Goal: Information Seeking & Learning: Learn about a topic

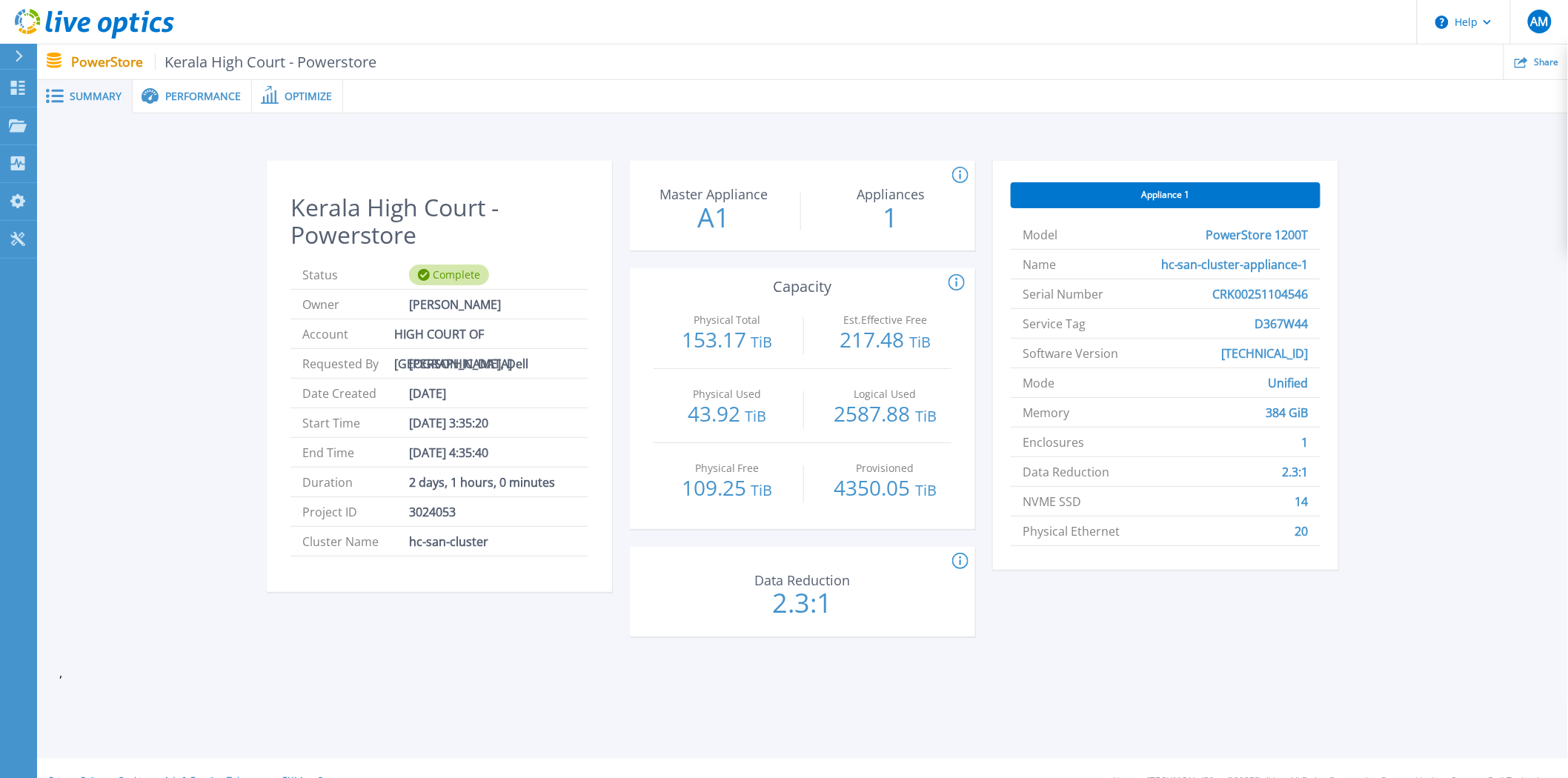
click at [206, 104] on div "Performance" at bounding box center [193, 96] width 119 height 33
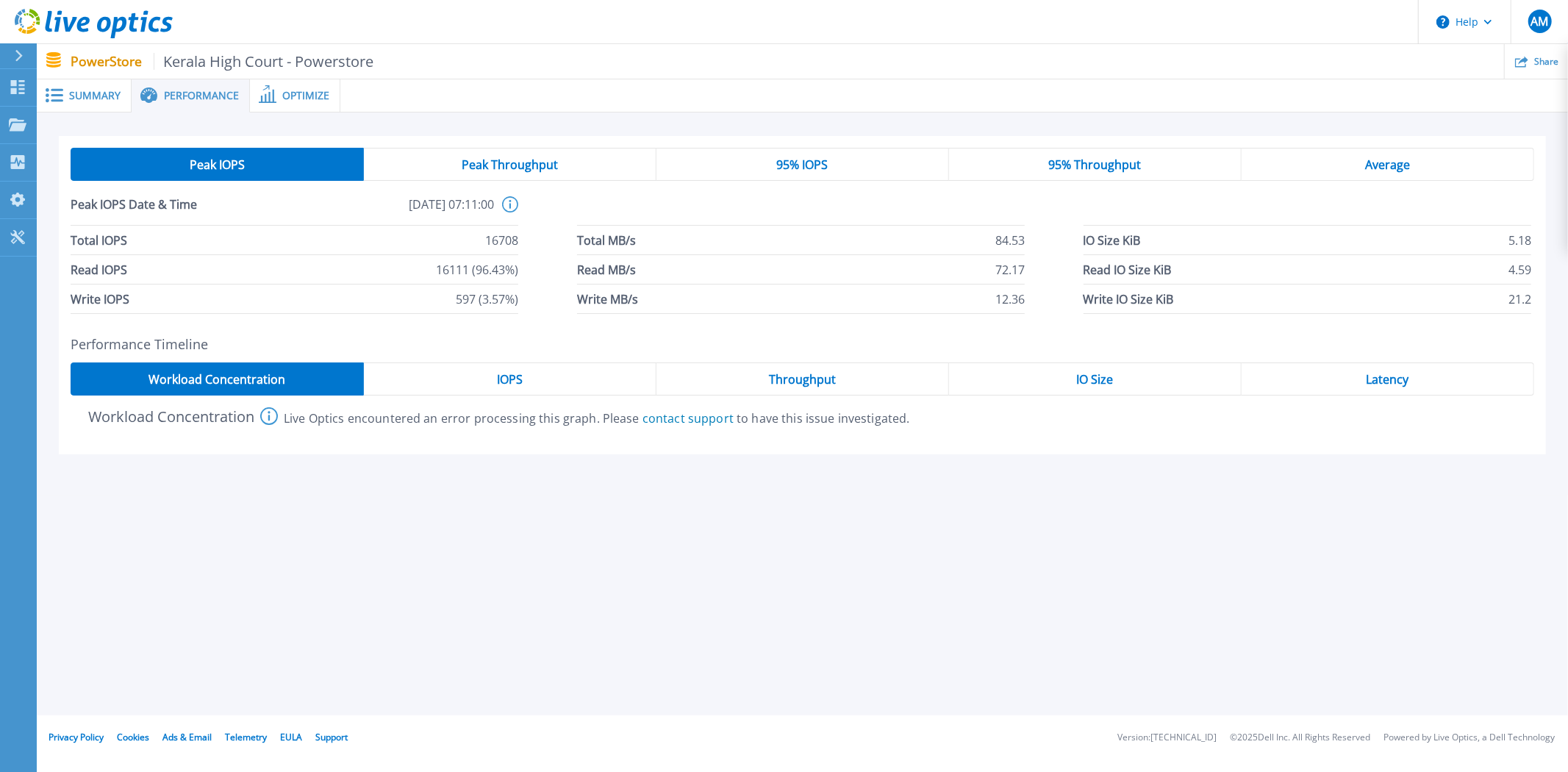
click at [307, 86] on div "Optimize" at bounding box center [296, 96] width 91 height 33
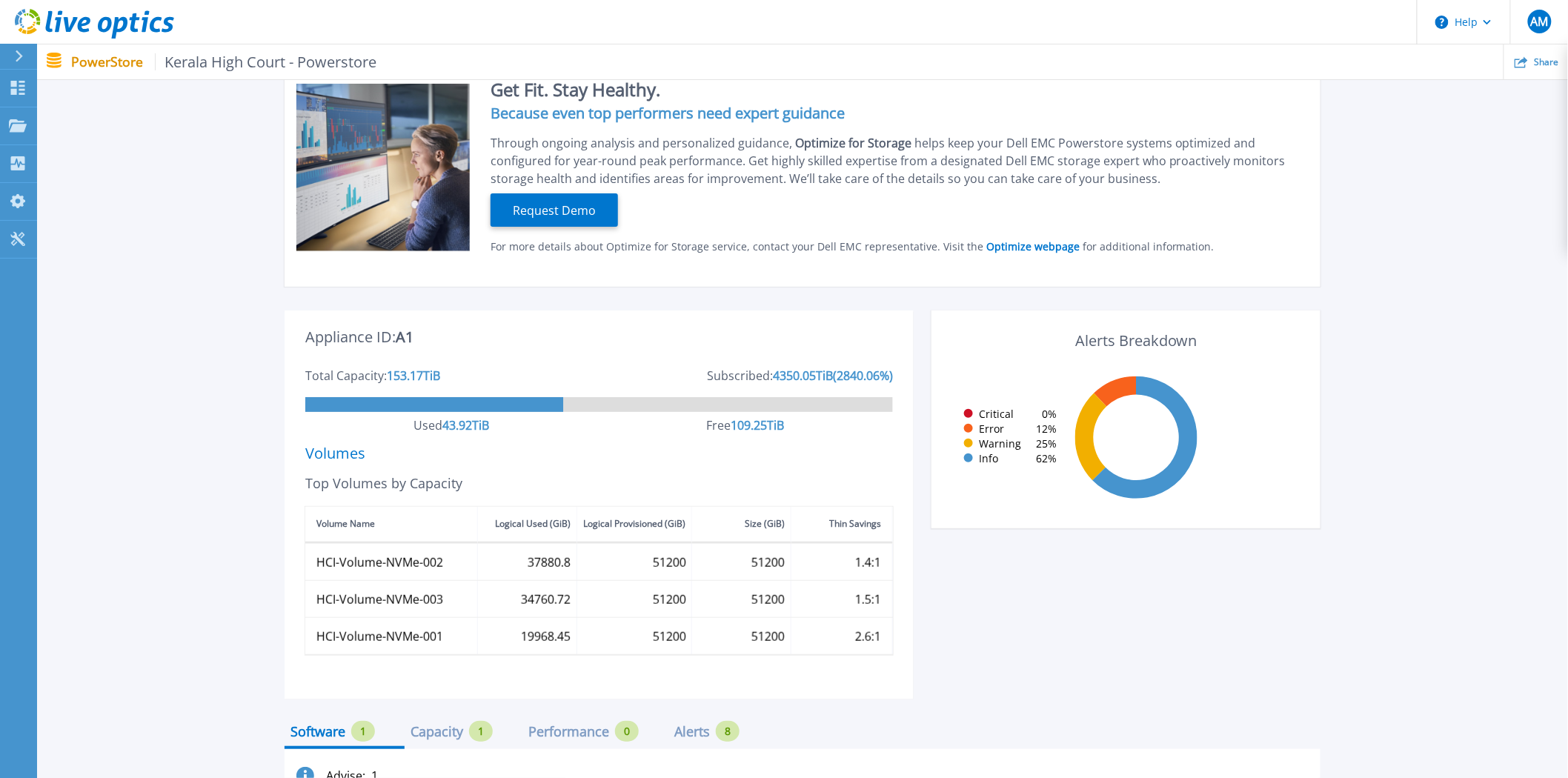
scroll to position [331, 0]
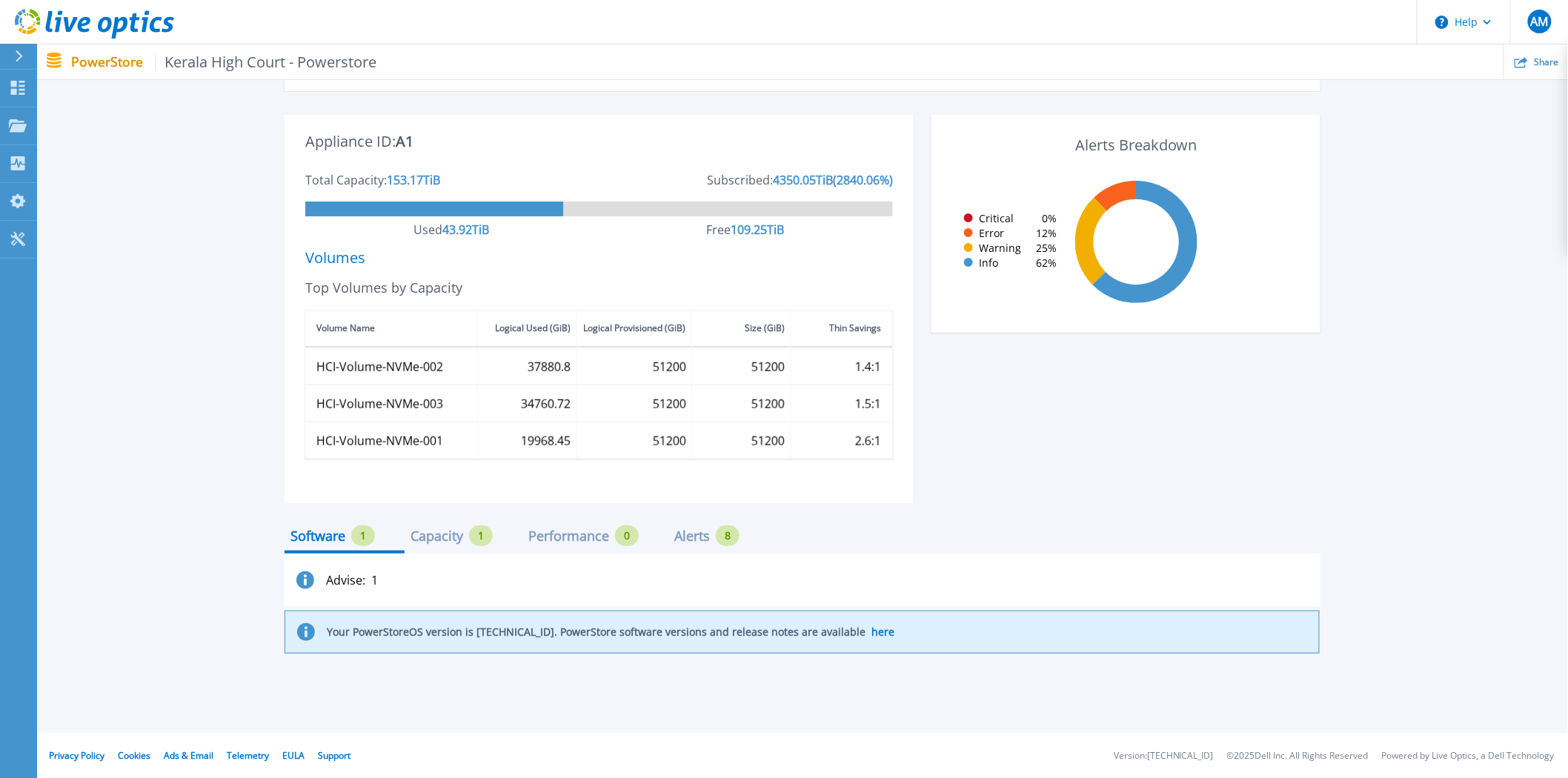
click at [446, 535] on div "Capacity" at bounding box center [437, 536] width 52 height 12
drag, startPoint x: 811, startPoint y: 226, endPoint x: 679, endPoint y: 238, distance: 132.5
click at [679, 238] on div "Used 43.92 TiB Free 109.25 TiB" at bounding box center [599, 238] width 588 height 28
click at [319, 537] on div "Software" at bounding box center [318, 536] width 55 height 12
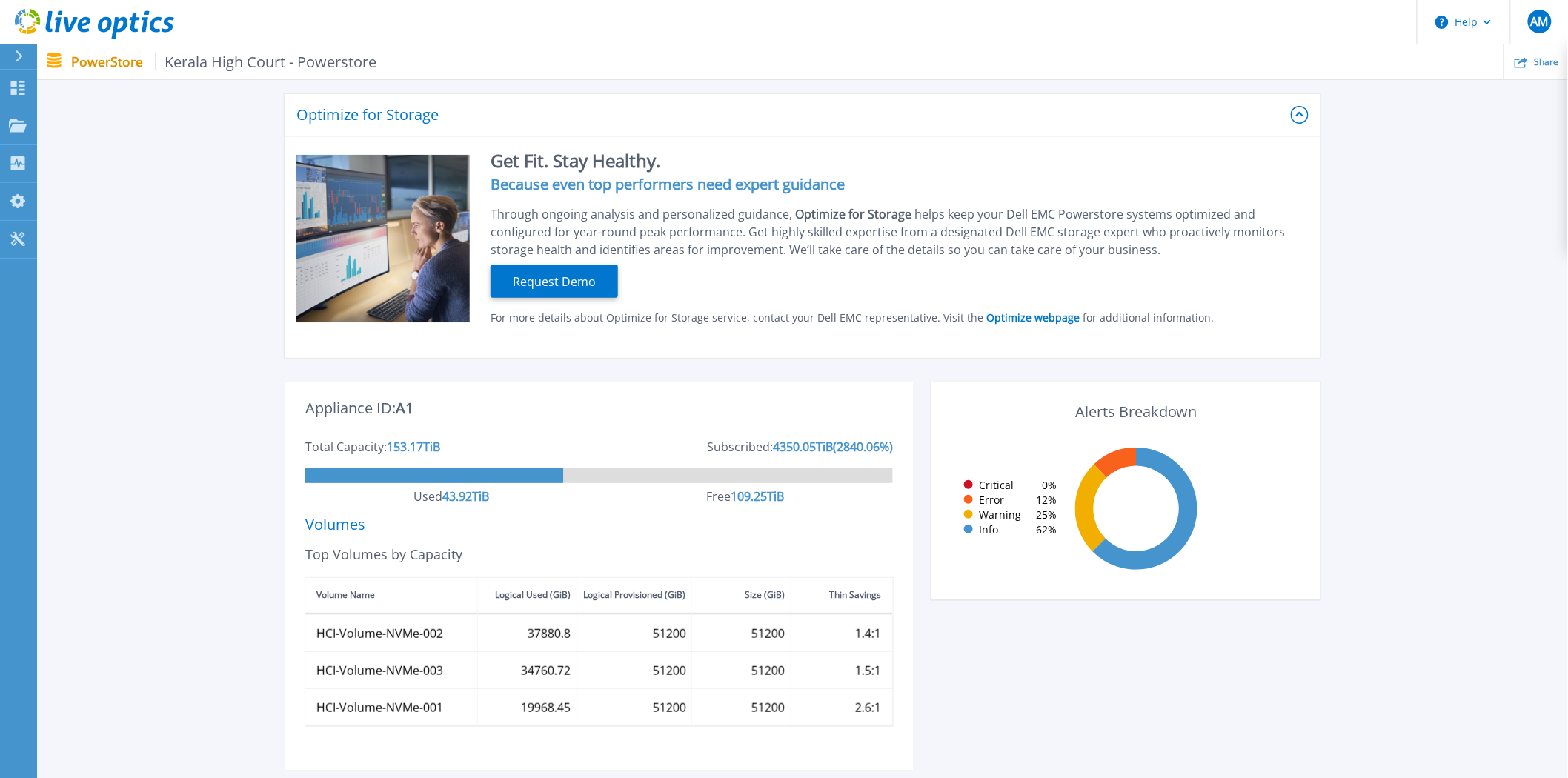
scroll to position [0, 0]
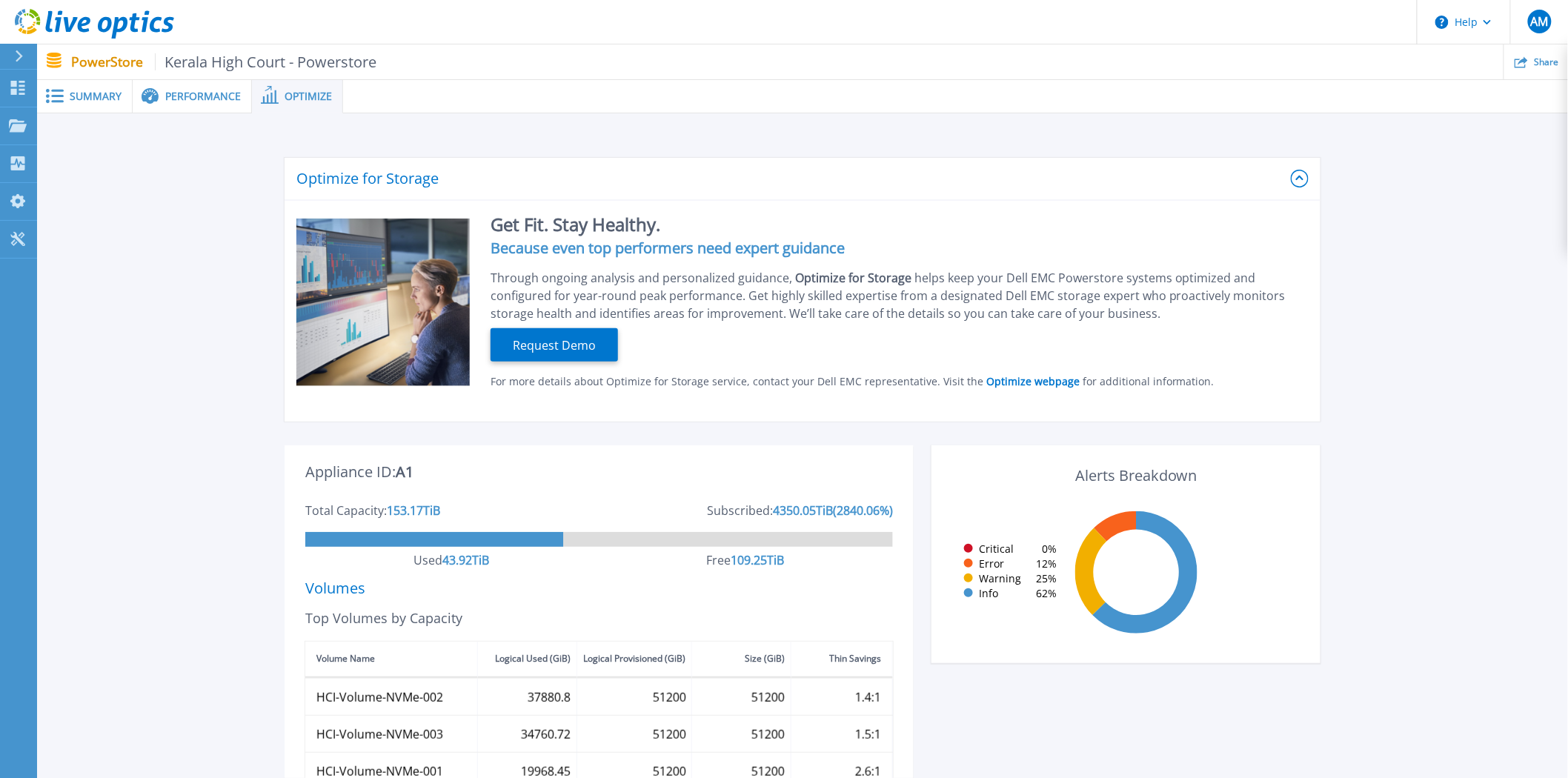
click at [108, 100] on span "Summary" at bounding box center [96, 96] width 52 height 11
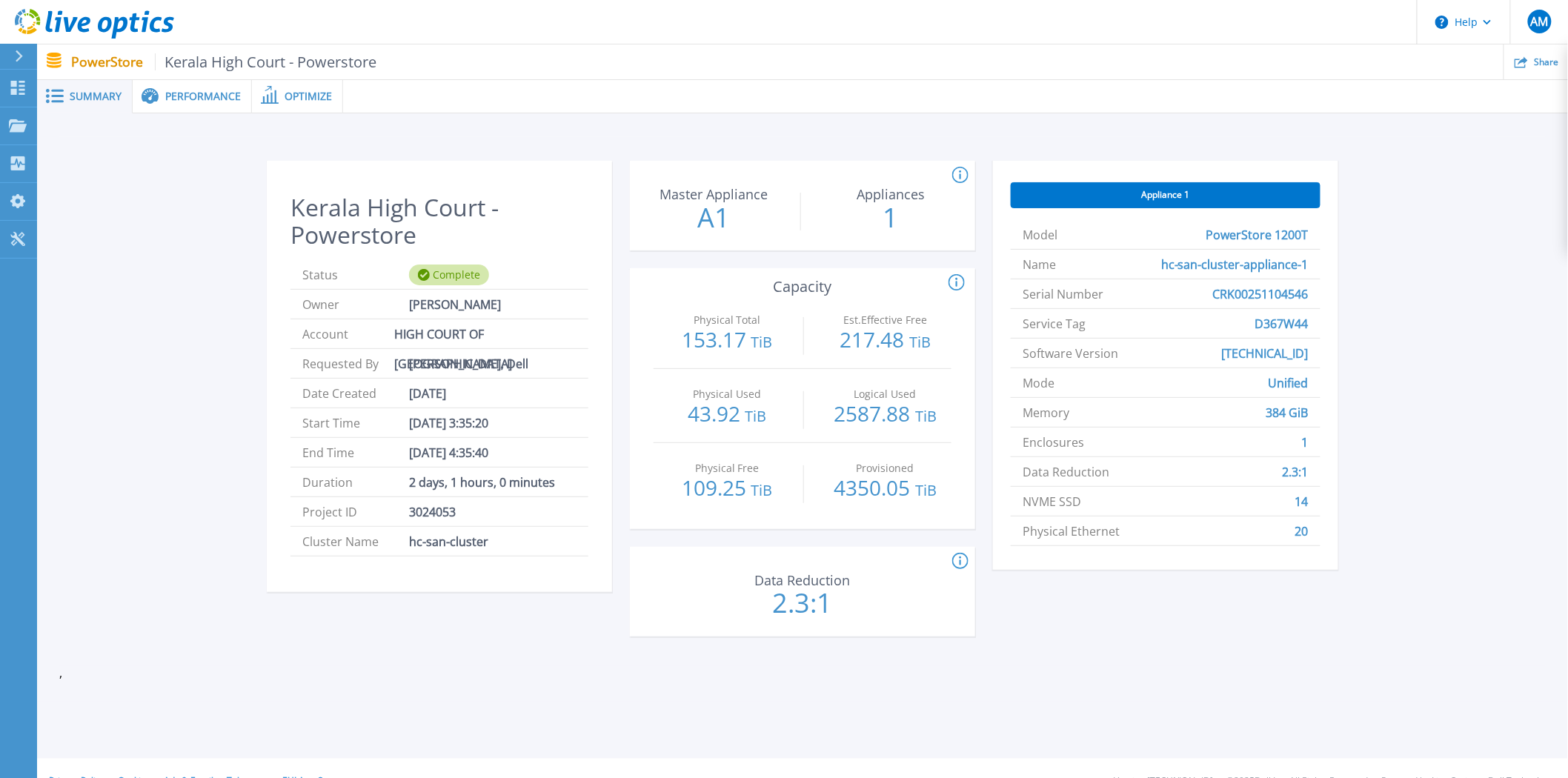
click at [1162, 193] on span "Appliance 1" at bounding box center [1166, 194] width 48 height 12
click at [964, 560] on icon at bounding box center [961, 562] width 16 height 18
click at [11, 201] on icon at bounding box center [18, 201] width 15 height 14
